Goal: Feedback & Contribution: Contribute content

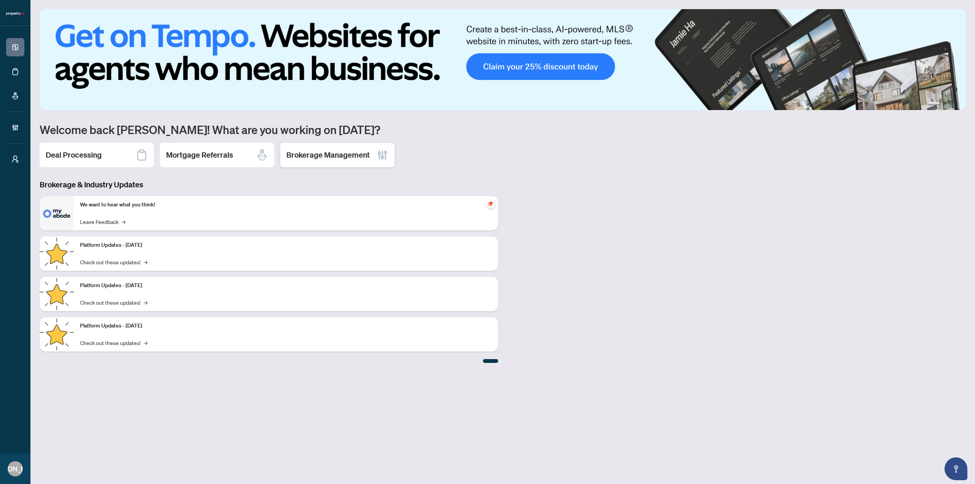
click at [342, 162] on div "Brokerage Management" at bounding box center [337, 155] width 114 height 24
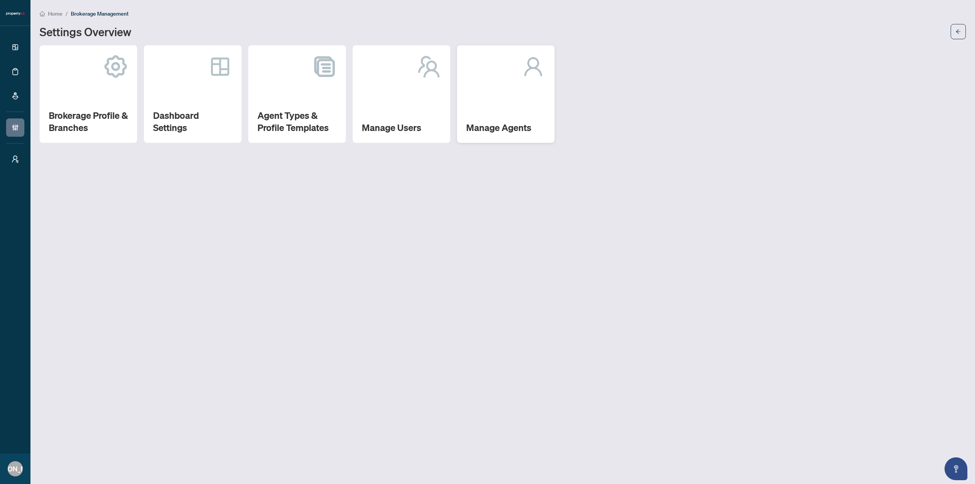
click at [552, 77] on div "Manage Agents" at bounding box center [505, 93] width 97 height 97
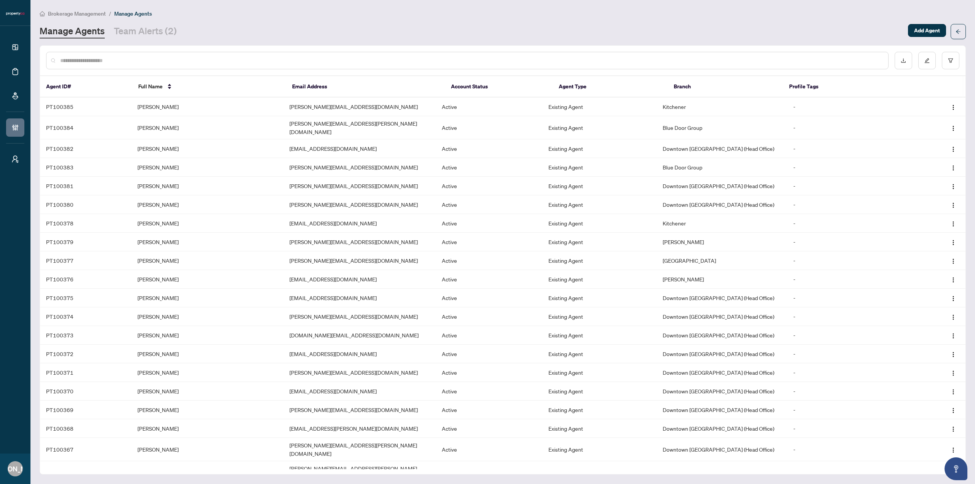
click at [485, 62] on input "text" at bounding box center [471, 60] width 822 height 8
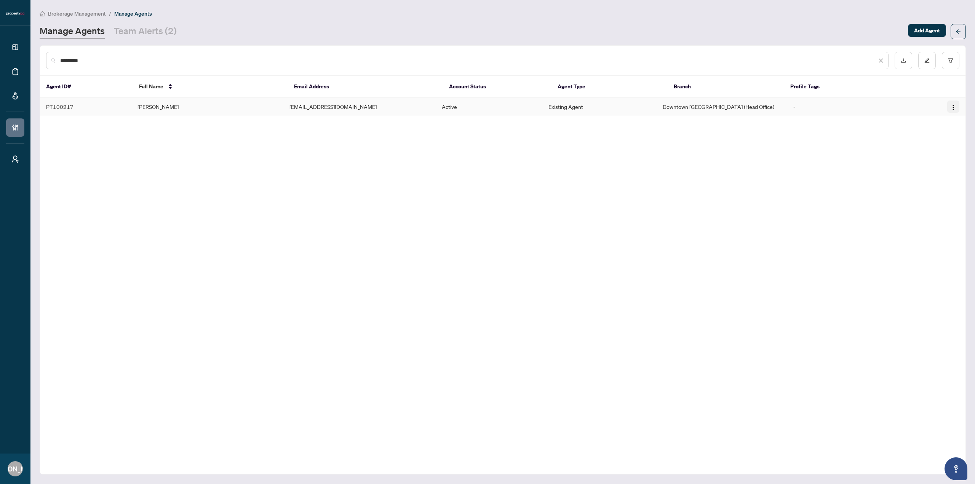
click at [952, 109] on img "button" at bounding box center [953, 107] width 6 height 6
click at [929, 133] on span "Reset Password" at bounding box center [931, 133] width 41 height 8
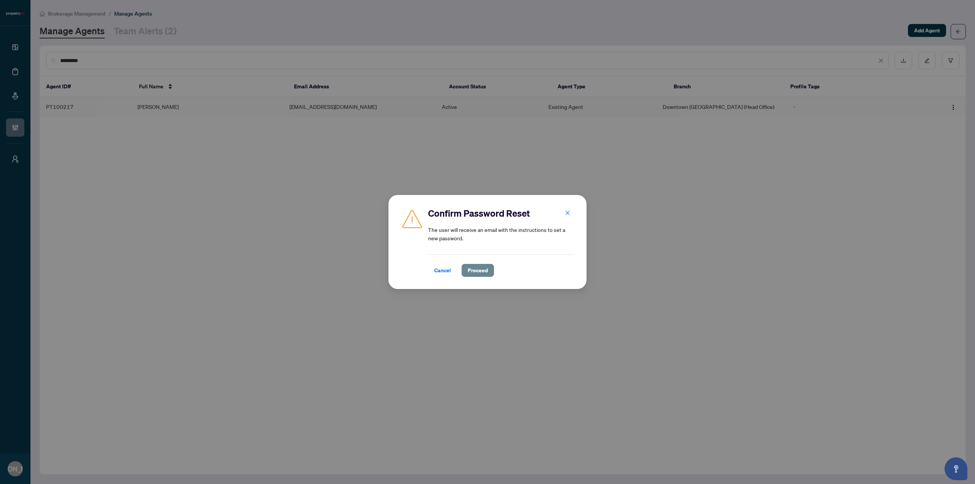
click at [468, 271] on span "Proceed" at bounding box center [478, 270] width 20 height 12
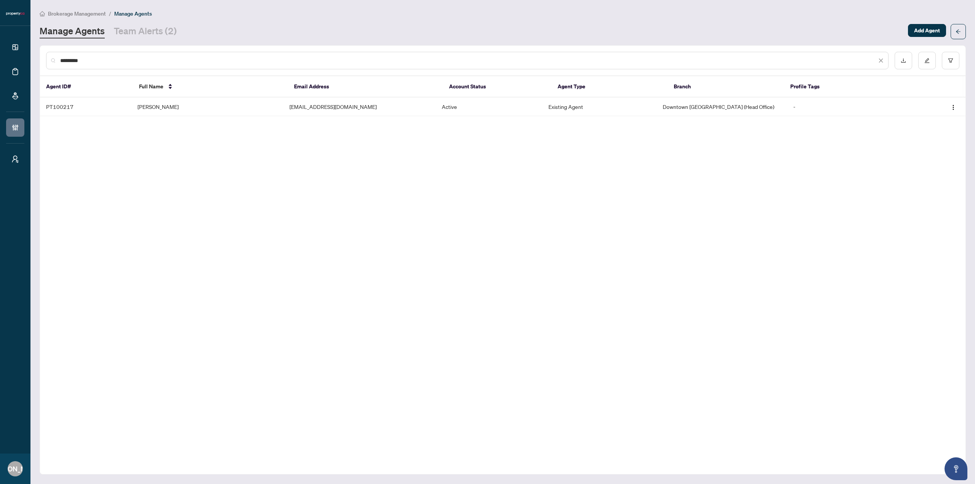
click at [277, 61] on input "*********" at bounding box center [468, 60] width 816 height 8
type input "******"
click at [953, 126] on img "button" at bounding box center [953, 126] width 6 height 6
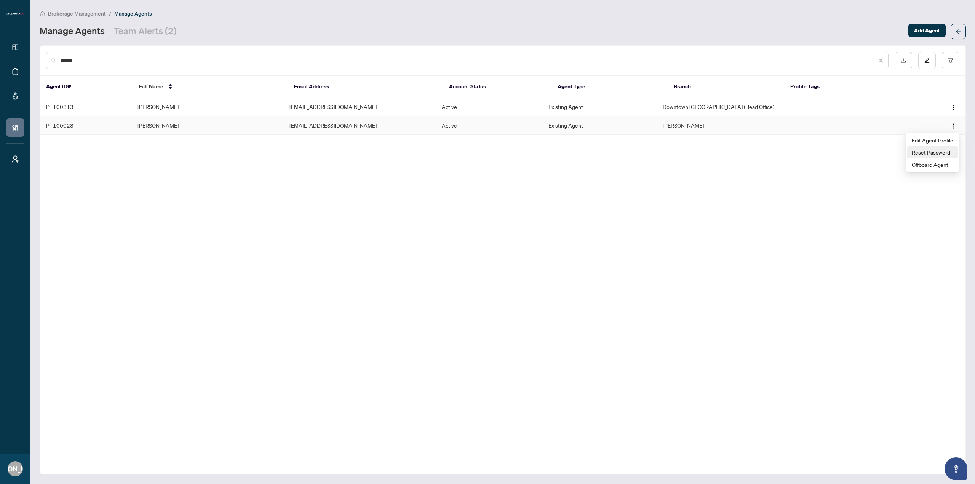
click at [939, 152] on span "Reset Password" at bounding box center [931, 152] width 41 height 8
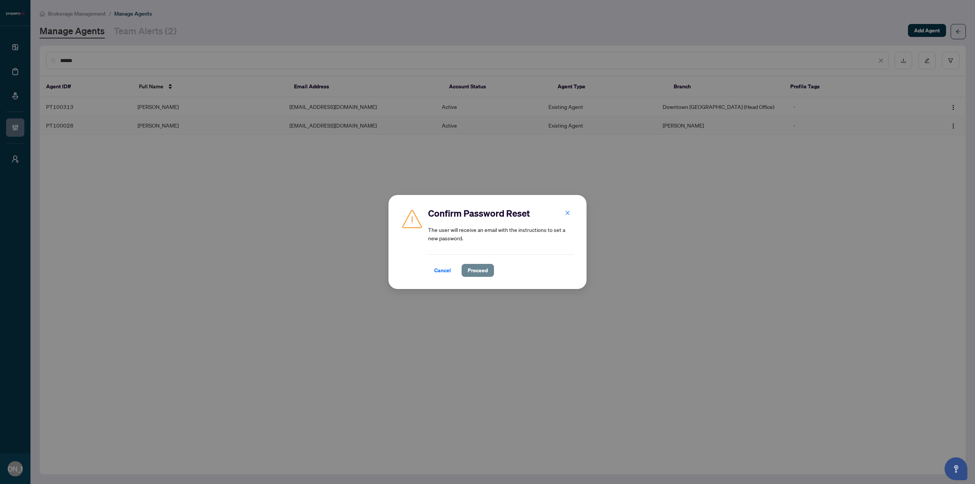
click at [469, 271] on span "Proceed" at bounding box center [478, 270] width 20 height 12
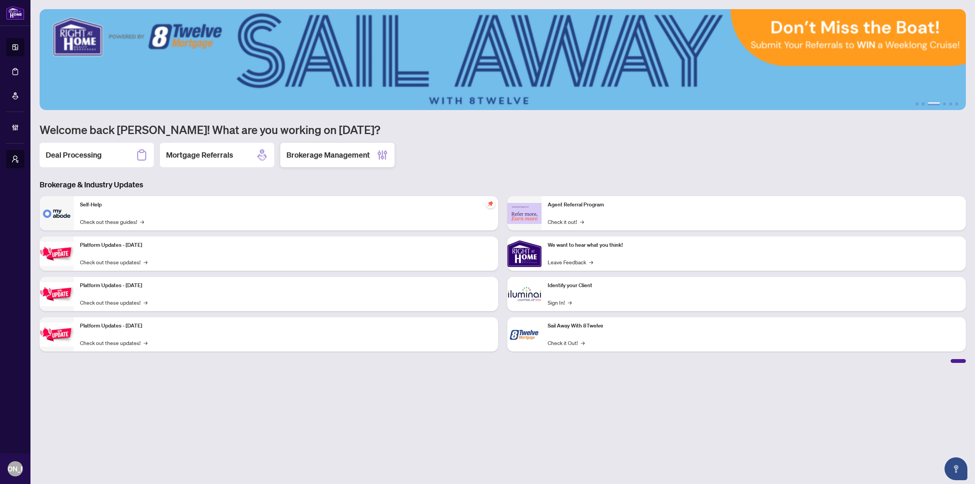
click at [346, 153] on h2 "Brokerage Management" at bounding box center [327, 155] width 83 height 11
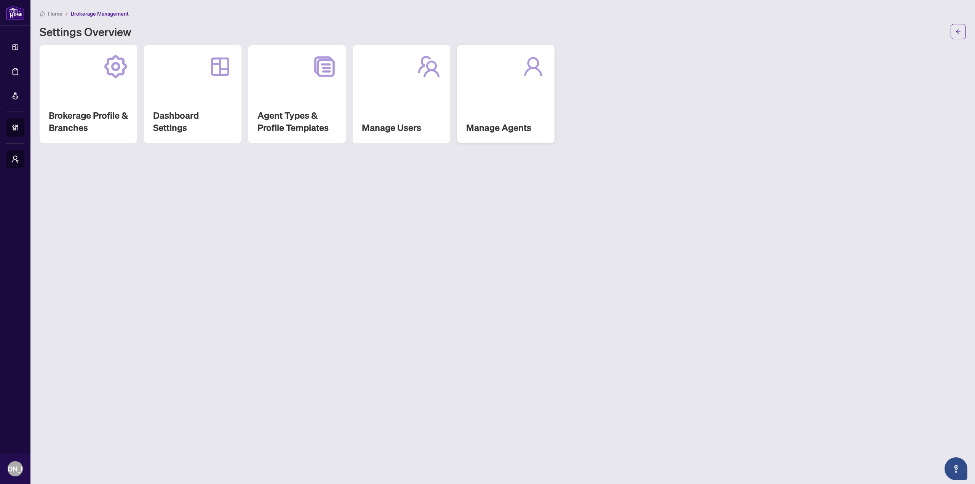
click at [519, 105] on div "Manage Agents" at bounding box center [505, 93] width 97 height 97
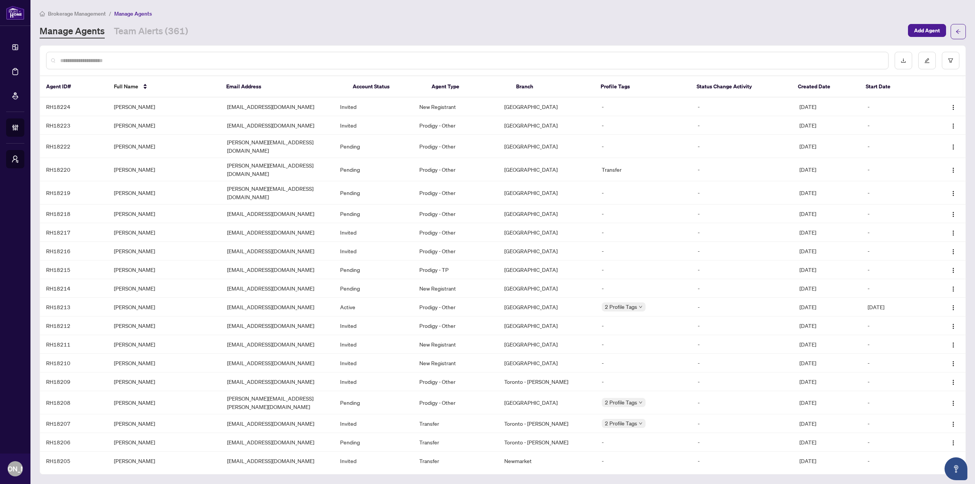
click at [463, 64] on div at bounding box center [467, 61] width 842 height 18
click at [465, 63] on input "text" at bounding box center [471, 60] width 822 height 8
click at [464, 65] on div at bounding box center [467, 61] width 842 height 18
click at [466, 61] on input "text" at bounding box center [471, 60] width 822 height 8
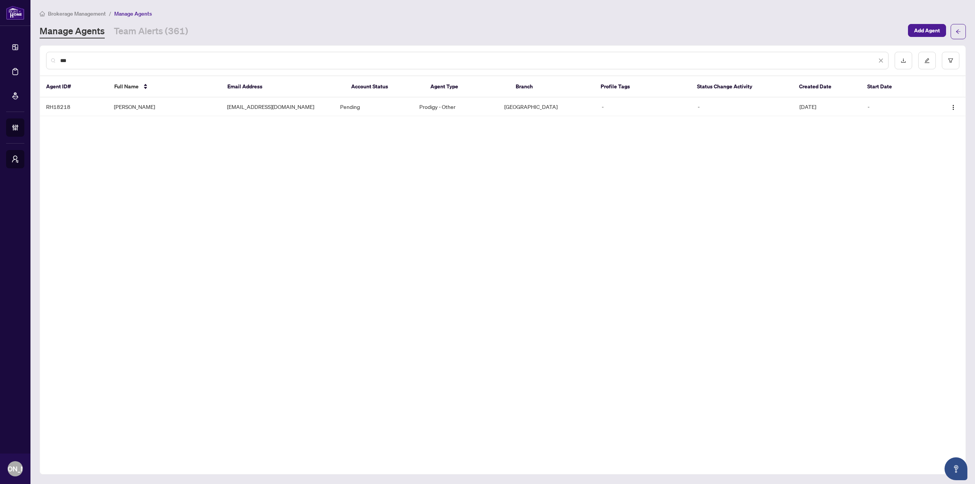
type input "***"
click at [958, 30] on icon "arrow-left" at bounding box center [958, 31] width 5 height 4
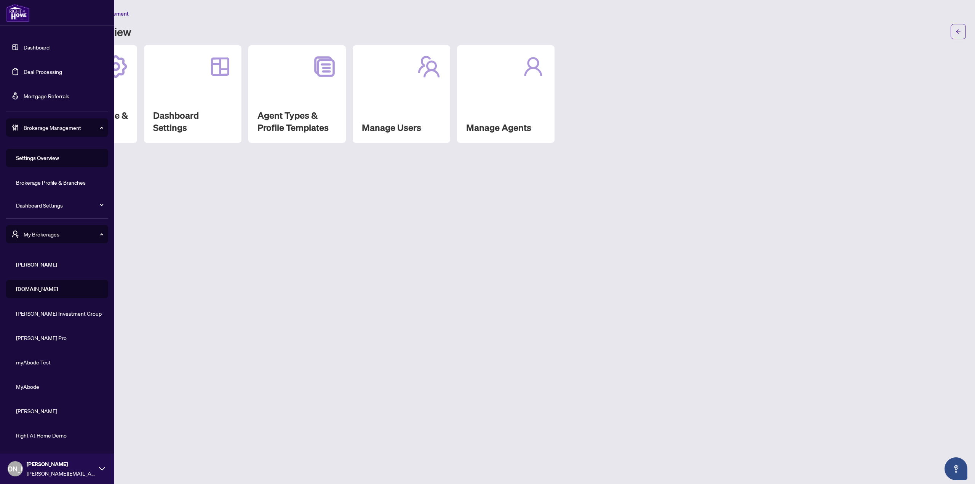
click at [24, 74] on link "Deal Processing" at bounding box center [43, 71] width 38 height 7
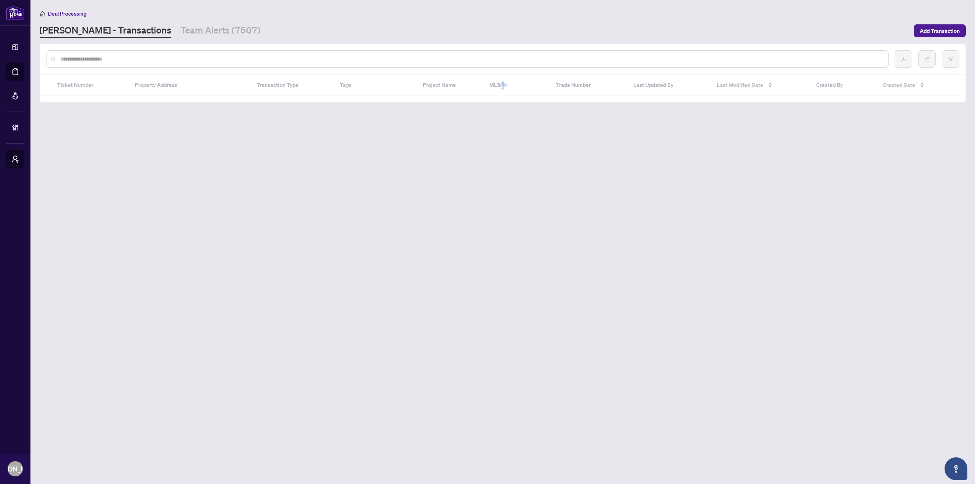
click at [177, 60] on input "text" at bounding box center [471, 59] width 822 height 8
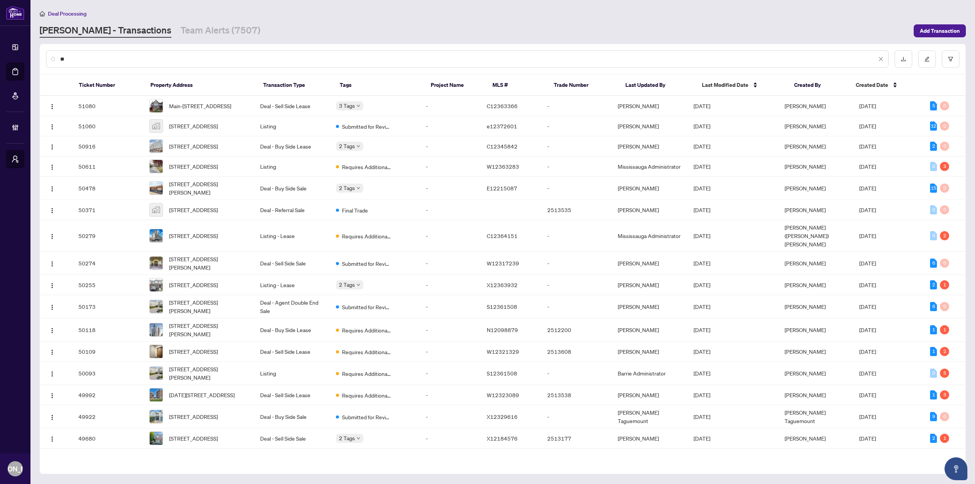
type input "*"
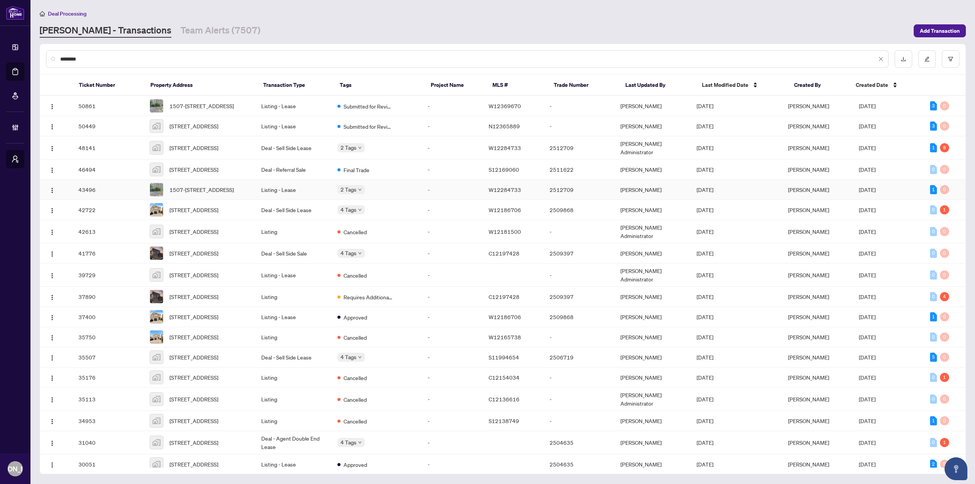
type input "********"
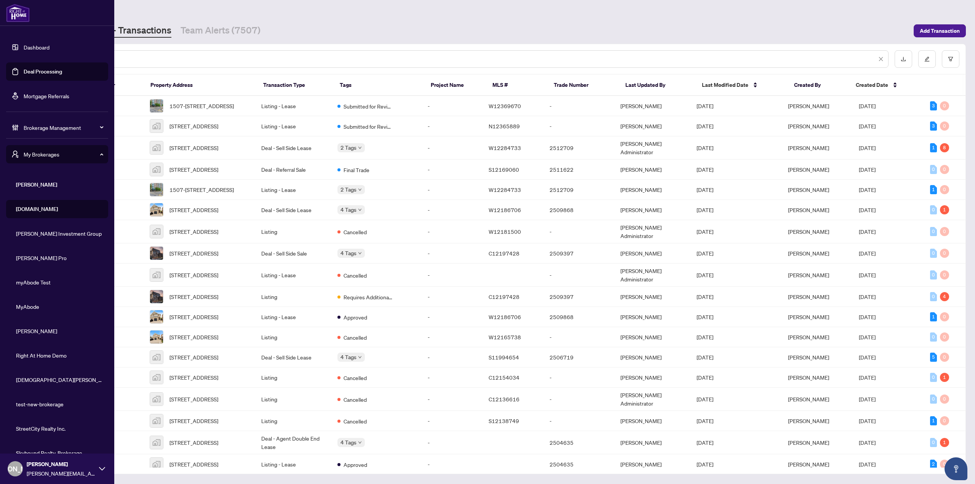
click at [24, 44] on link "Dashboard" at bounding box center [37, 47] width 26 height 7
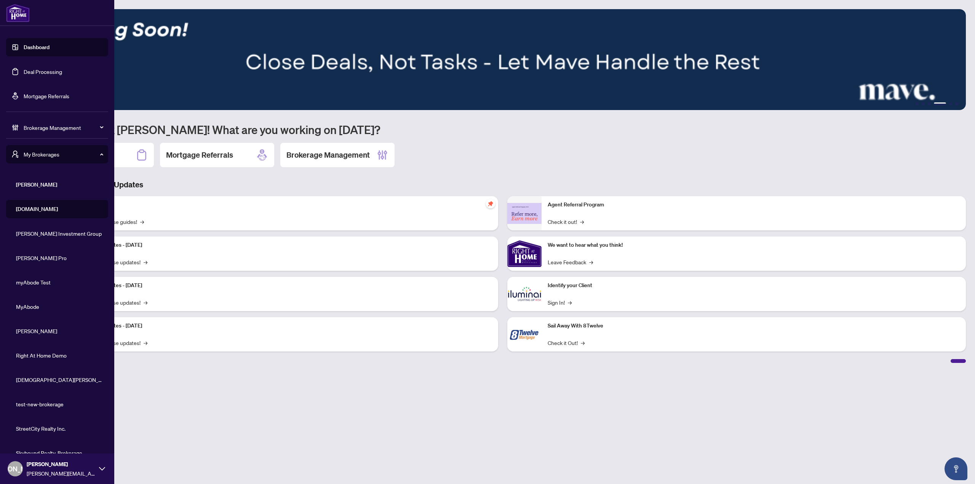
scroll to position [14, 0]
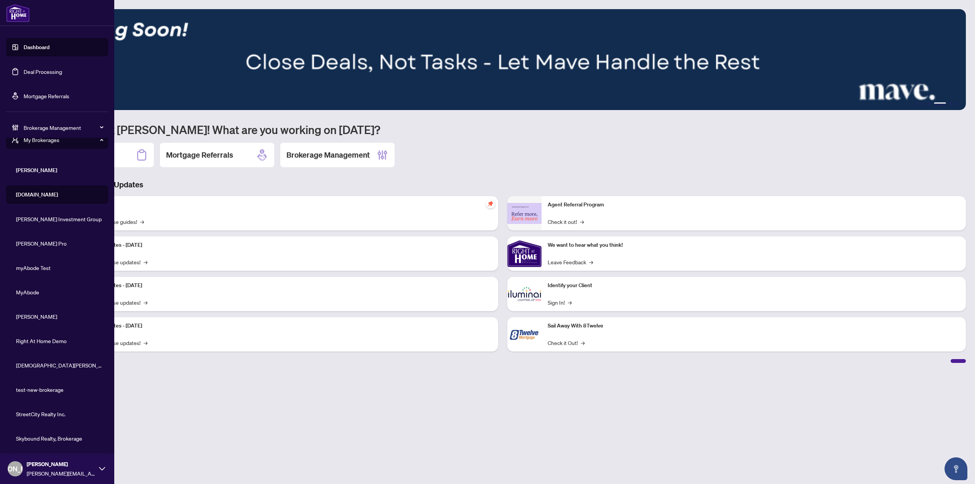
click at [56, 433] on li "Skybound Realty, Brokerage" at bounding box center [57, 438] width 102 height 18
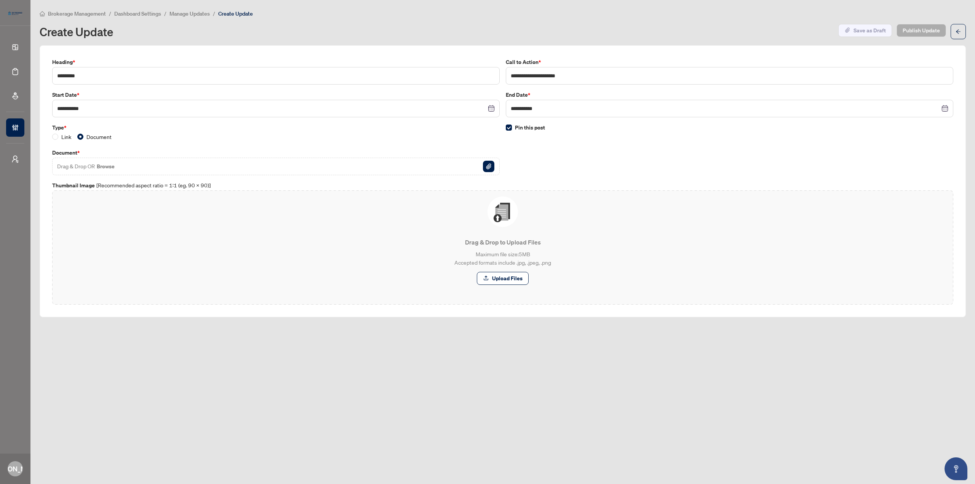
click at [108, 165] on button "Browse" at bounding box center [105, 166] width 19 height 10
click at [501, 281] on span "Upload Files" at bounding box center [507, 278] width 30 height 12
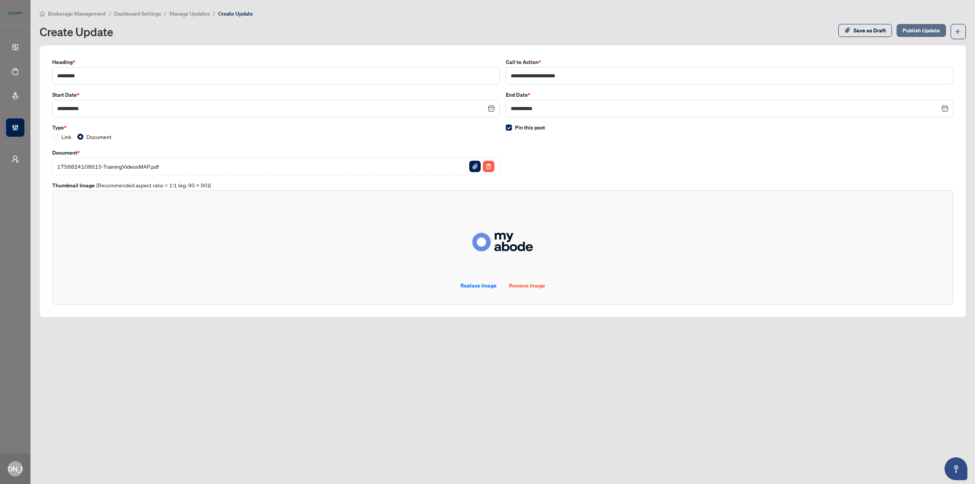
click at [911, 29] on span "Publish Update" at bounding box center [920, 30] width 37 height 12
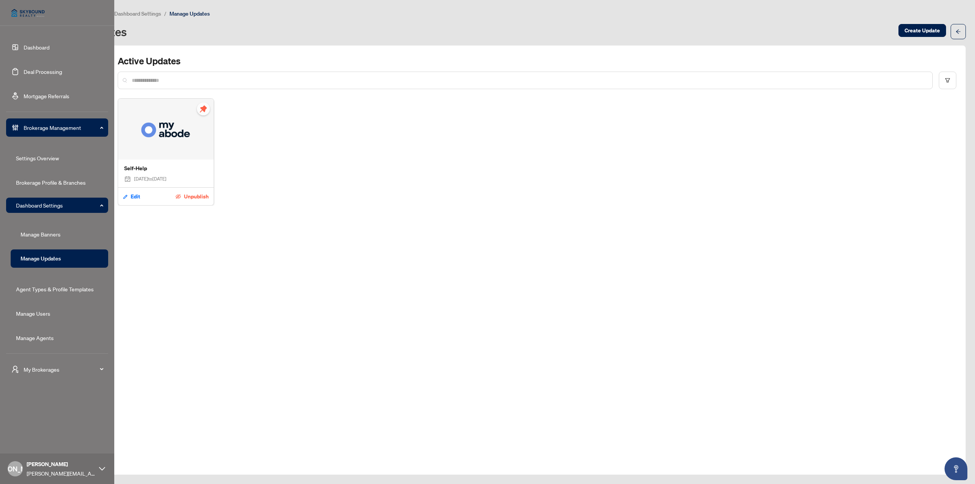
click at [24, 45] on link "Dashboard" at bounding box center [37, 47] width 26 height 7
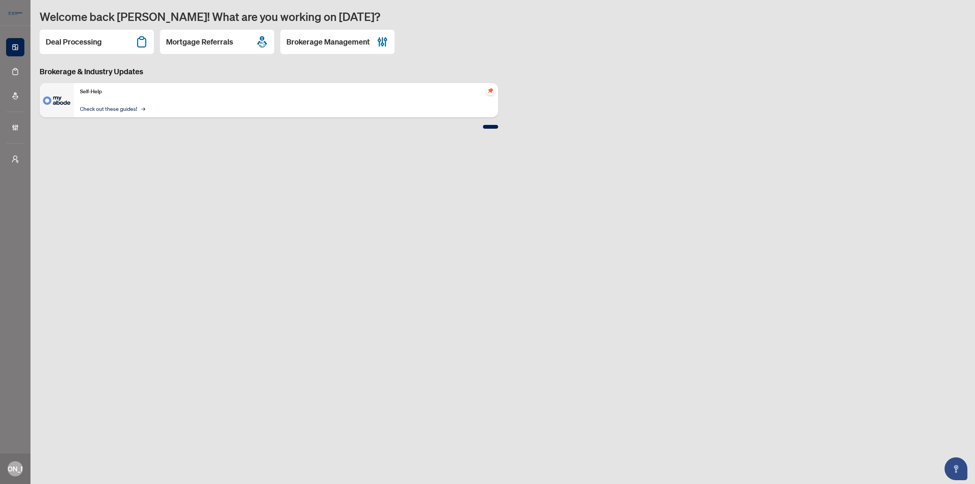
click at [108, 107] on link "Check out these guides! →" at bounding box center [112, 108] width 64 height 8
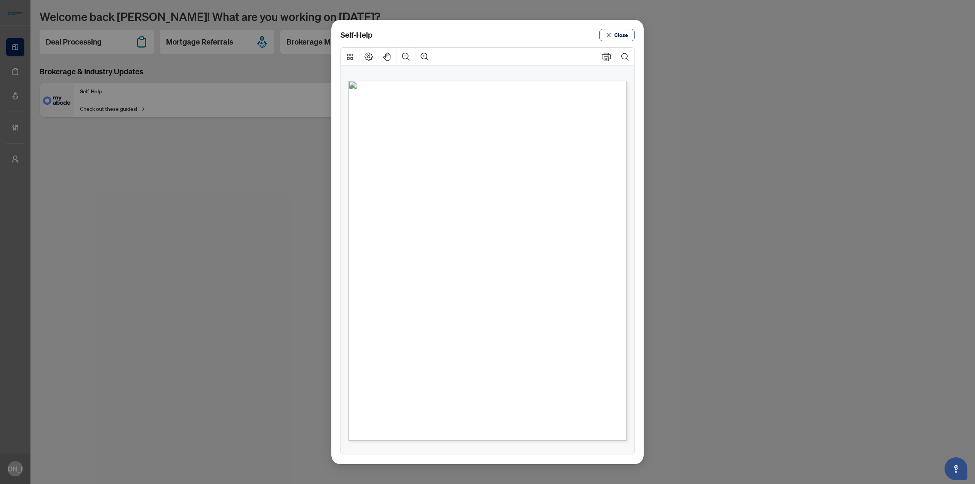
click at [456, 139] on span "How to upload a listing transaction" at bounding box center [453, 138] width 111 height 8
click at [620, 34] on span "Close" at bounding box center [621, 35] width 14 height 12
